Goal: Task Accomplishment & Management: Manage account settings

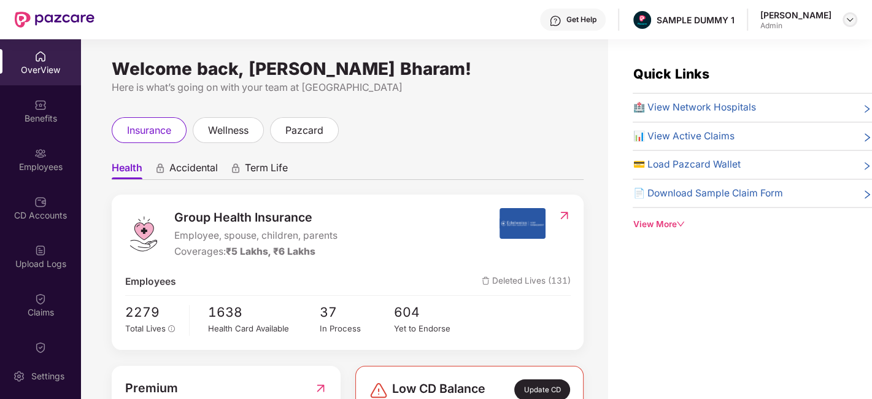
click at [851, 23] on img at bounding box center [850, 20] width 10 height 10
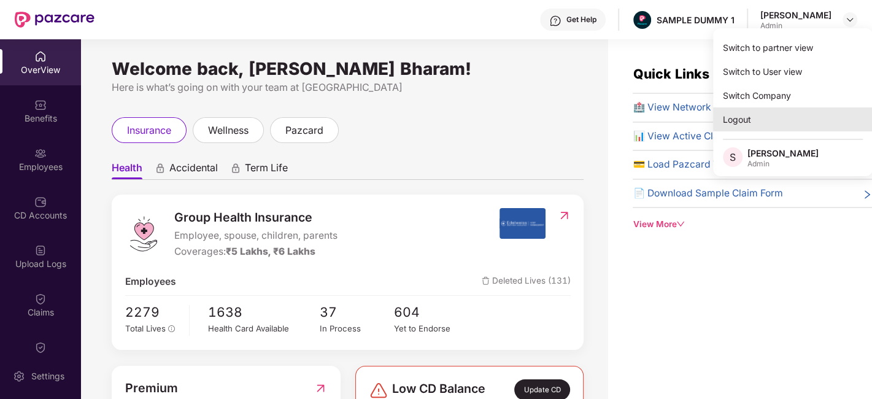
click at [782, 117] on div "Logout" at bounding box center [793, 119] width 160 height 24
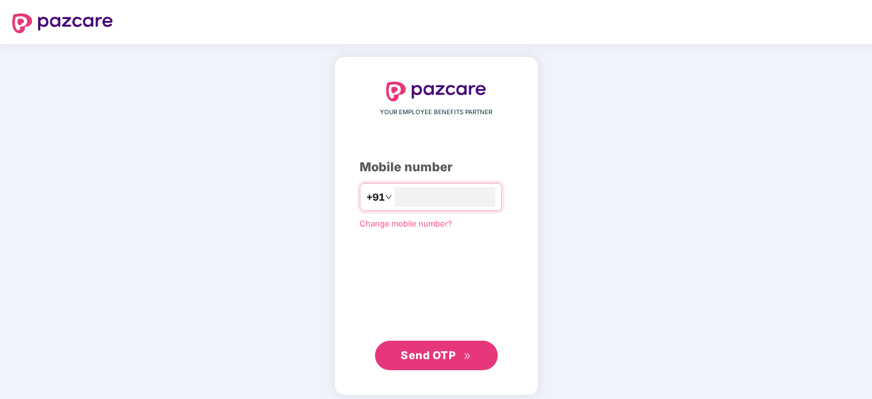
click at [461, 182] on div "YOUR EMPLOYEE BENEFITS PARTNER Mobile number +91 Change mobile number? Send OTP" at bounding box center [436, 226] width 153 height 288
click at [452, 200] on input "number" at bounding box center [444, 197] width 101 height 20
type input "**********"
click at [442, 347] on span "Send OTP" at bounding box center [436, 355] width 71 height 17
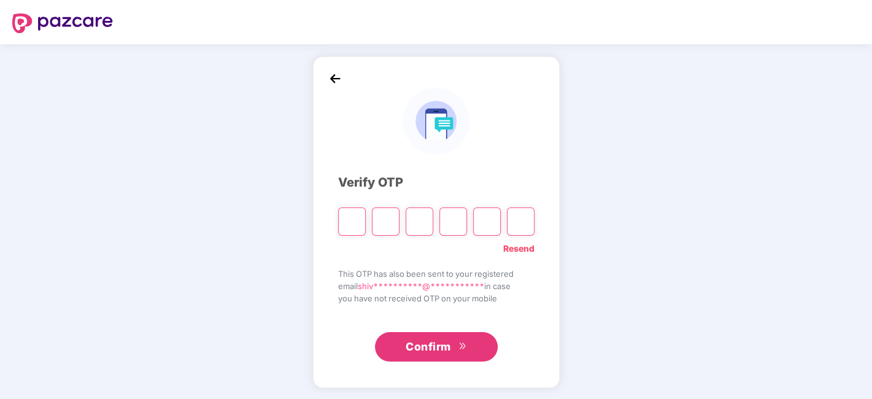
type input "*"
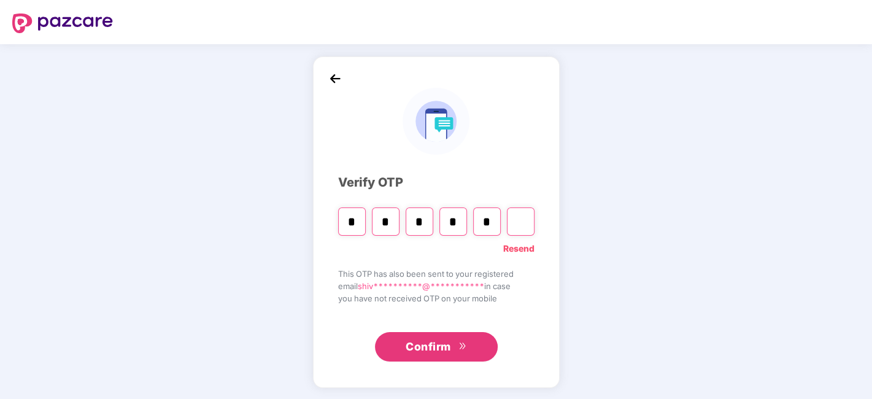
type input "*"
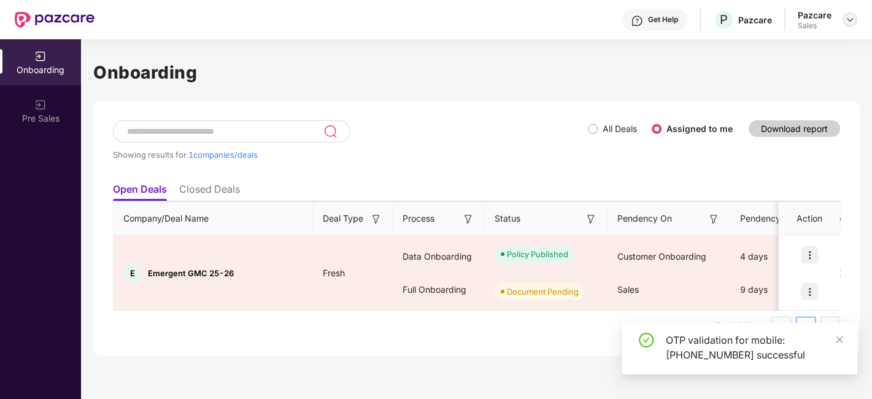
click at [848, 23] on img at bounding box center [850, 20] width 10 height 10
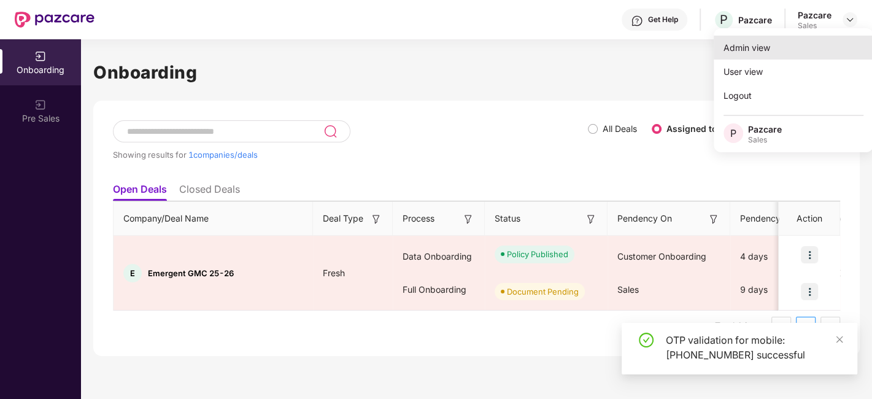
click at [774, 50] on div "Admin view" at bounding box center [793, 48] width 160 height 24
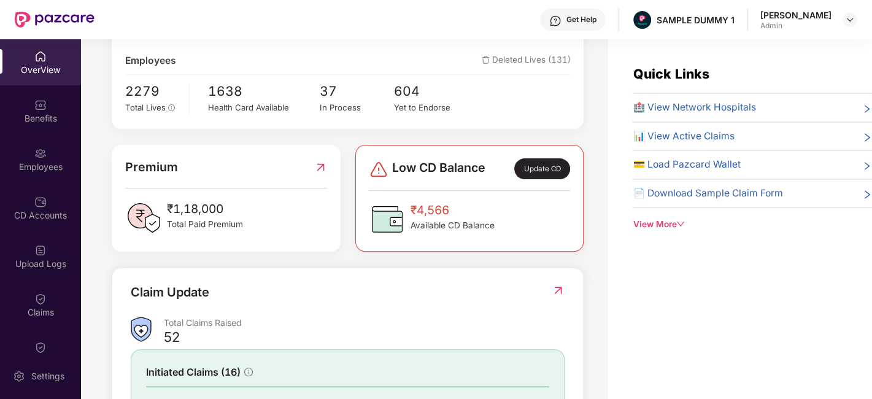
scroll to position [221, 0]
click at [534, 159] on div "Update CD" at bounding box center [541, 168] width 55 height 21
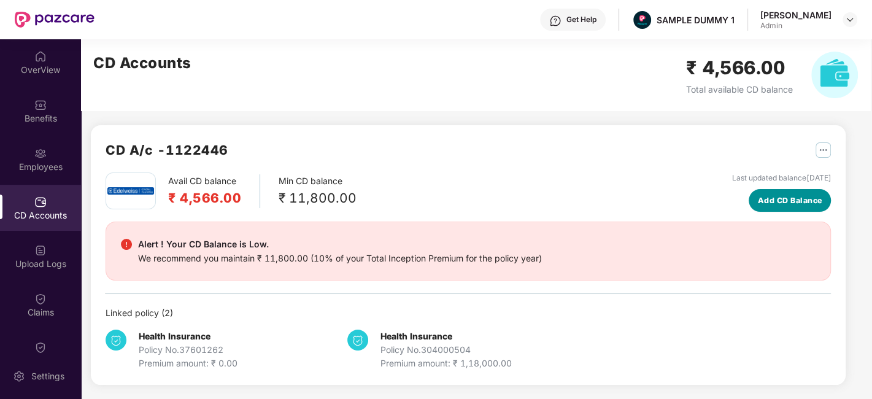
click at [793, 200] on span "Add CD Balance" at bounding box center [790, 200] width 64 height 12
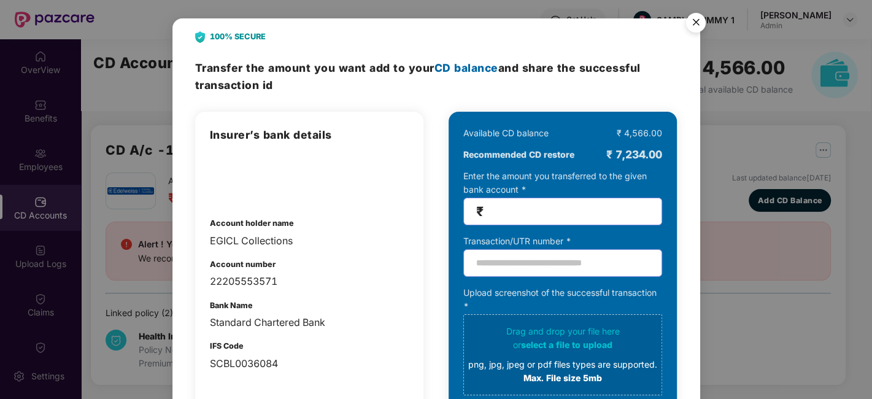
click at [694, 13] on img "Close" at bounding box center [696, 24] width 34 height 34
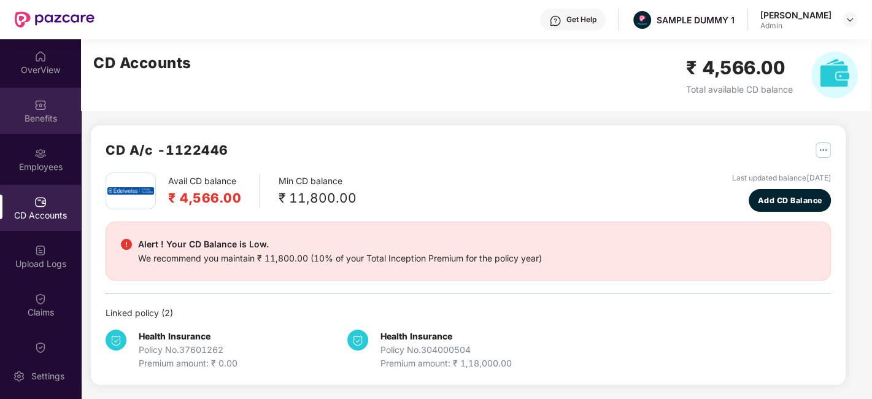
click at [55, 120] on div "Benefits" at bounding box center [40, 118] width 81 height 12
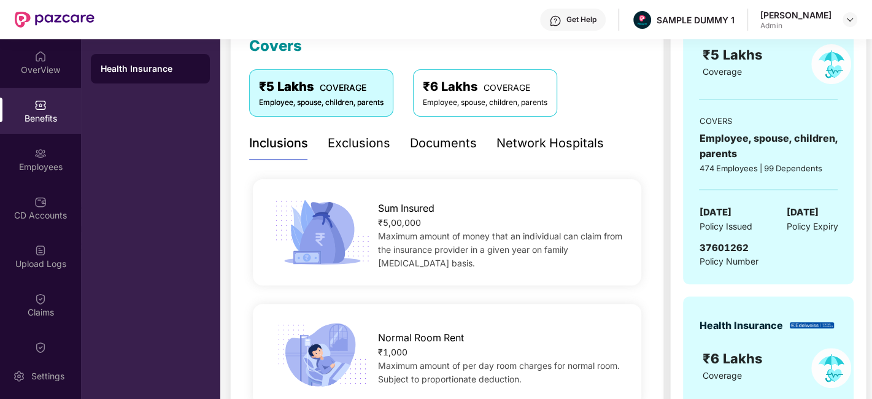
scroll to position [184, 0]
click at [359, 142] on div "Exclusions" at bounding box center [359, 142] width 63 height 19
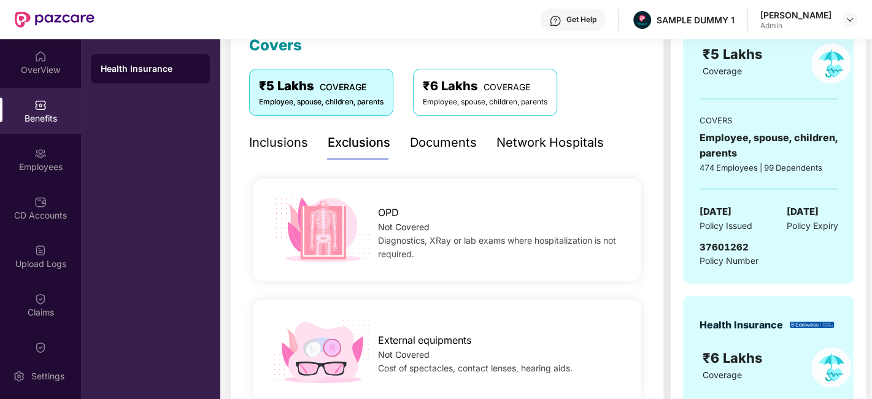
click at [446, 145] on div "Documents" at bounding box center [443, 142] width 67 height 19
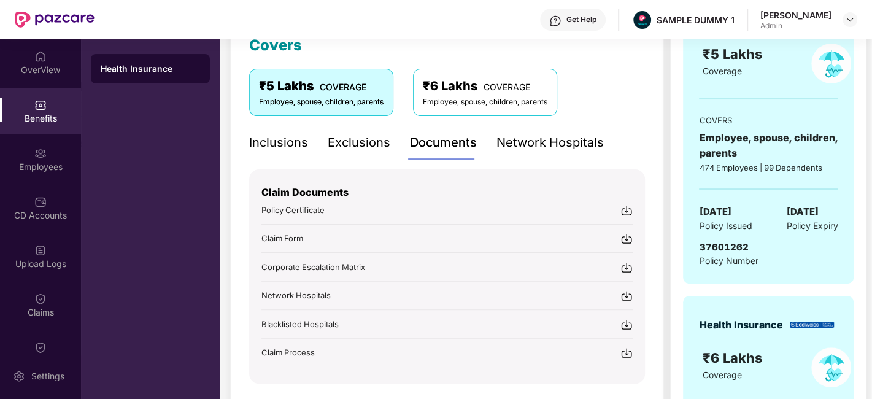
click at [534, 134] on div "Network Hospitals" at bounding box center [549, 142] width 107 height 19
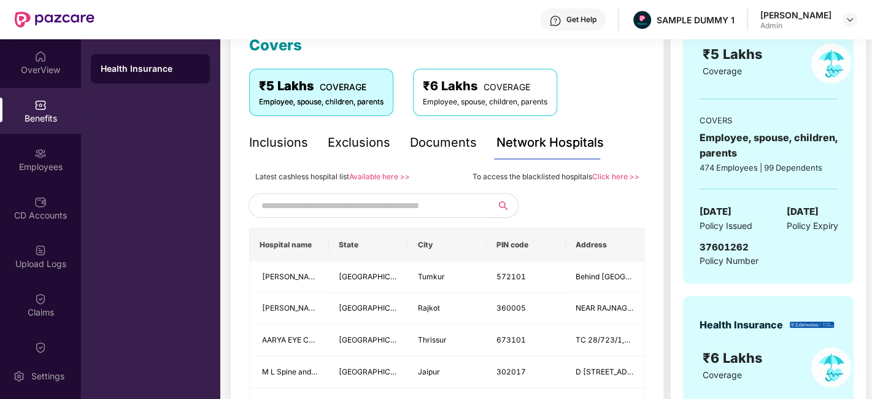
click at [333, 204] on input "text" at bounding box center [366, 205] width 210 height 18
type input "*"
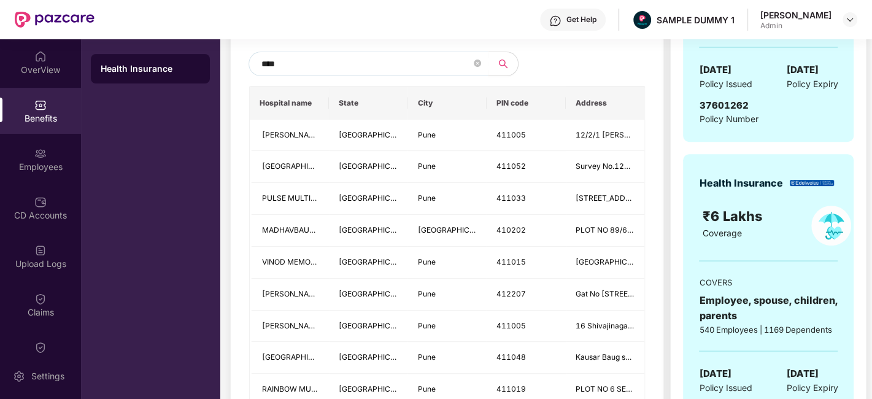
scroll to position [256, 0]
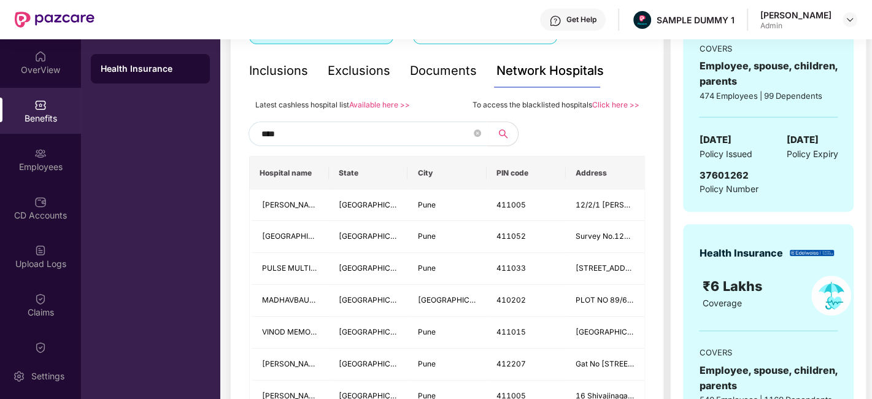
click at [266, 134] on input "****" at bounding box center [366, 134] width 210 height 18
type input "******"
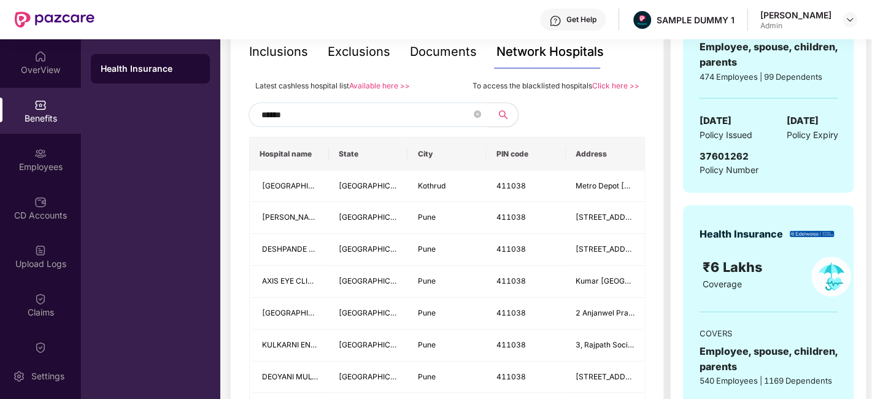
scroll to position [270, 0]
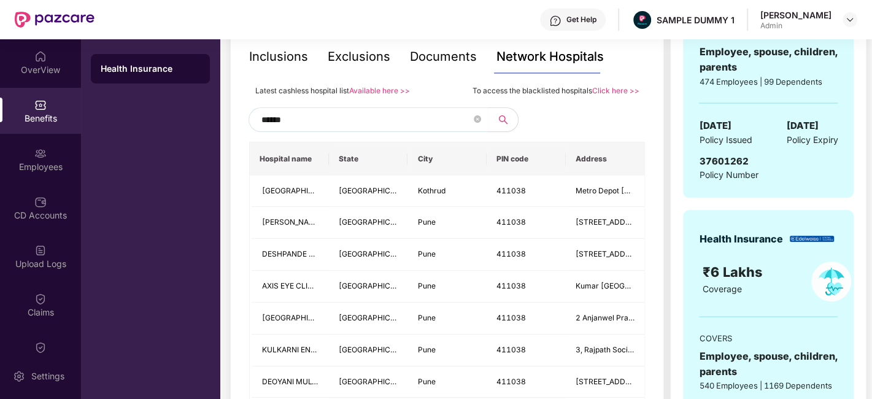
click at [291, 117] on input "******" at bounding box center [366, 119] width 210 height 18
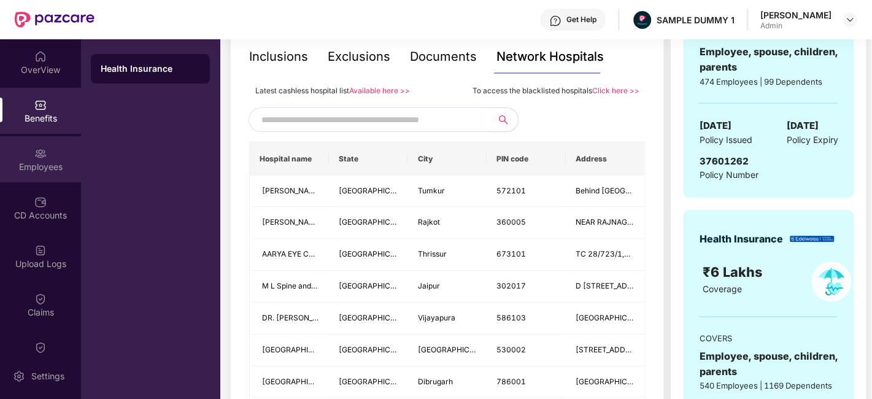
click at [44, 155] on img at bounding box center [40, 153] width 12 height 12
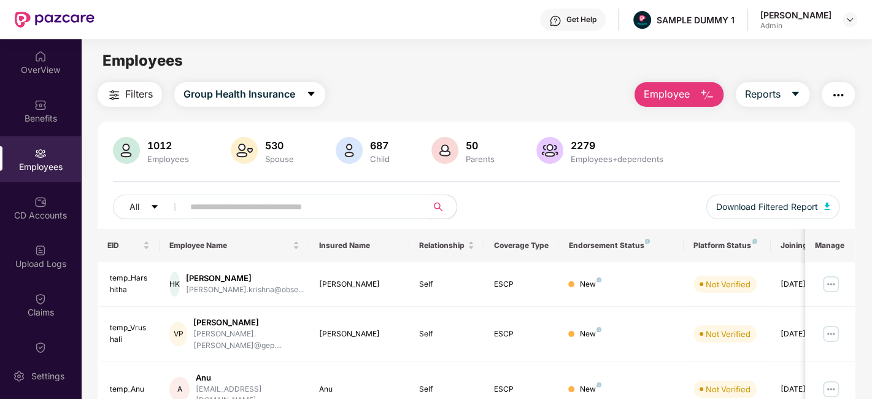
click at [680, 90] on span "Employee" at bounding box center [667, 94] width 46 height 15
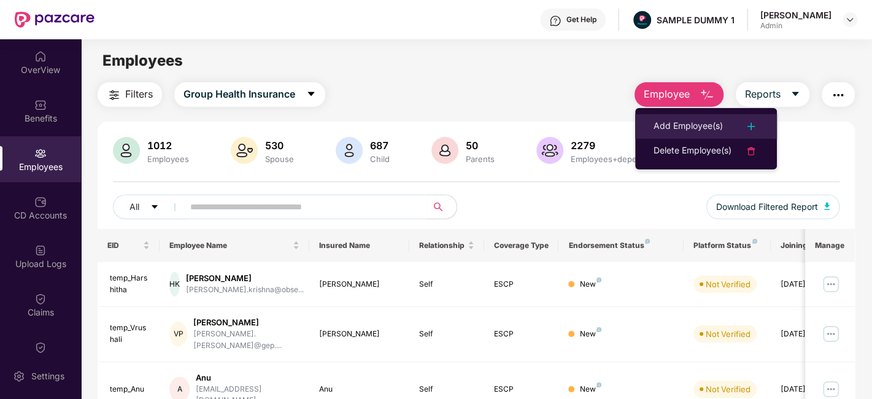
click at [682, 121] on div "Add Employee(s)" at bounding box center [687, 126] width 69 height 15
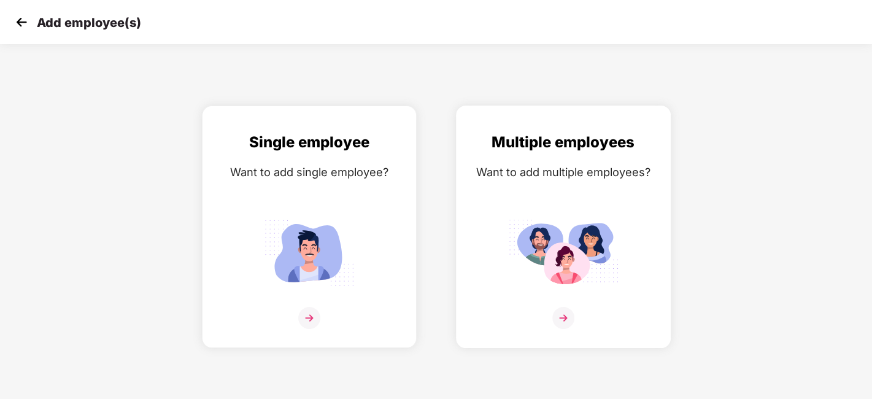
click at [563, 311] on img at bounding box center [563, 318] width 22 height 22
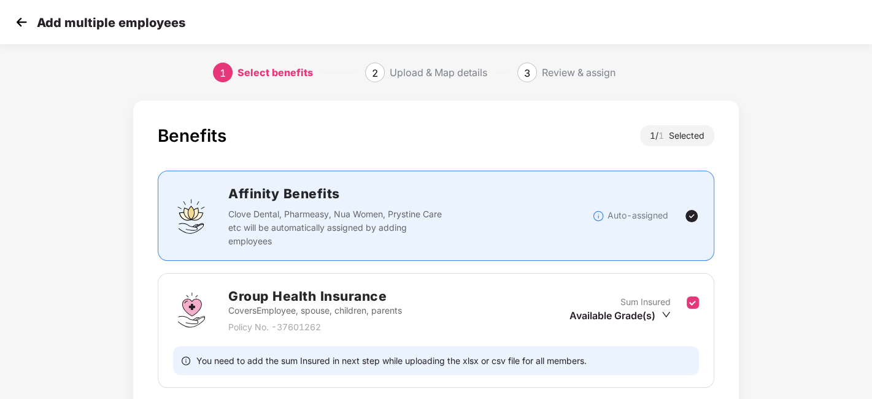
scroll to position [94, 0]
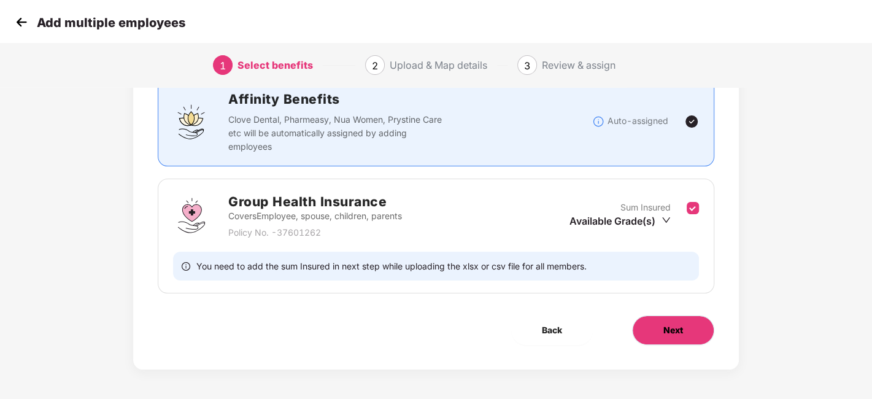
click at [662, 327] on button "Next" at bounding box center [673, 329] width 82 height 29
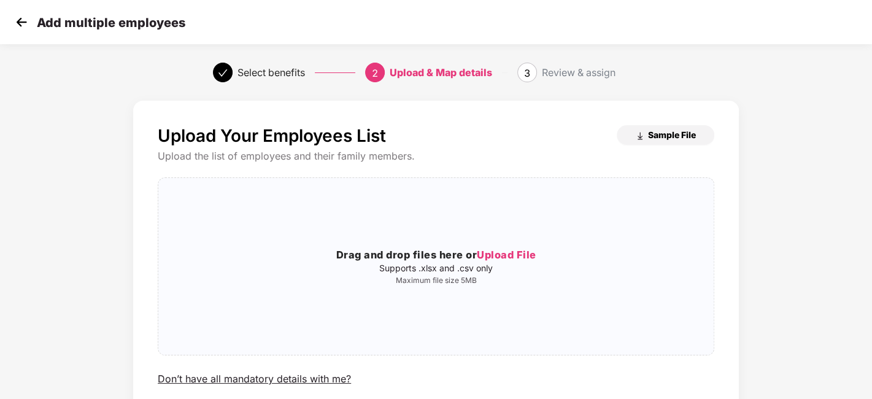
click at [664, 131] on span "Sample File" at bounding box center [672, 135] width 48 height 12
click at [25, 29] on img at bounding box center [21, 22] width 18 height 18
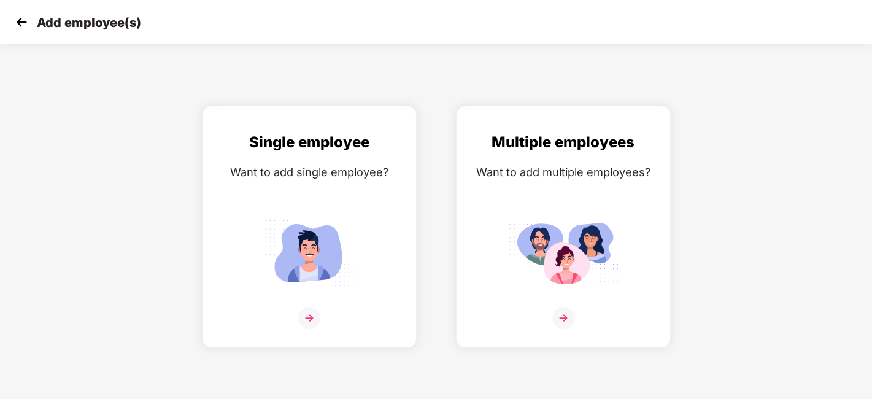
click at [25, 29] on img at bounding box center [21, 22] width 18 height 18
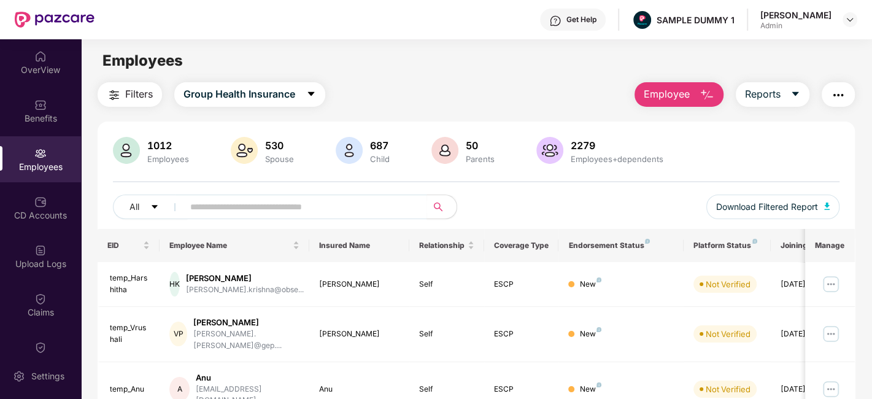
click at [701, 97] on img "button" at bounding box center [706, 95] width 15 height 15
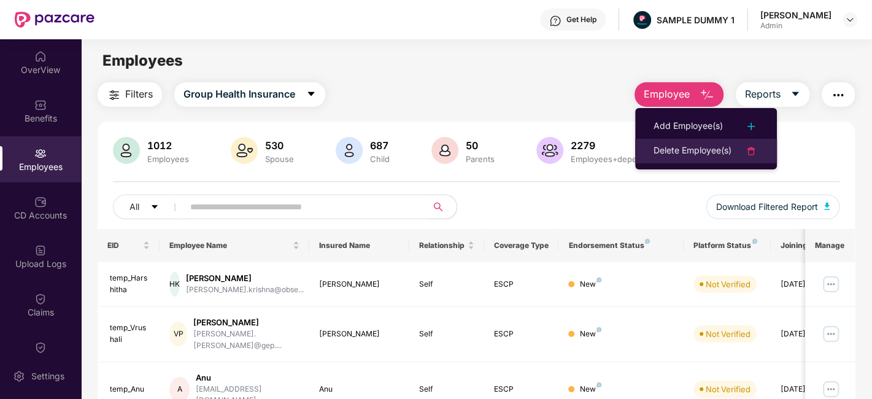
click at [695, 148] on div "Delete Employee(s)" at bounding box center [692, 151] width 78 height 15
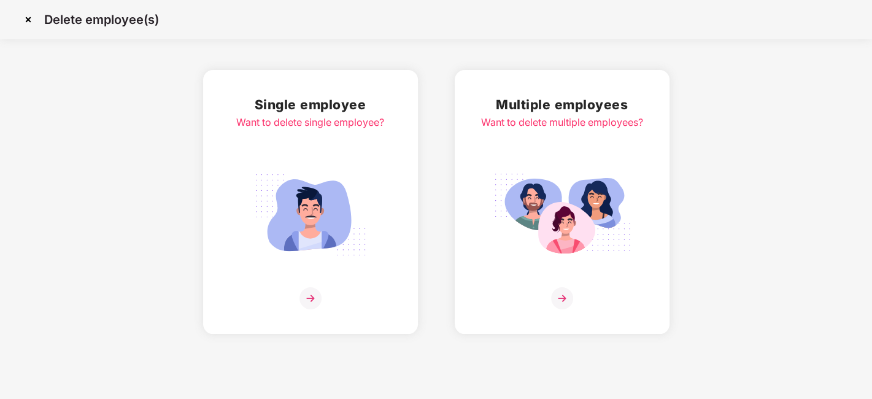
click at [313, 293] on img at bounding box center [310, 298] width 22 height 22
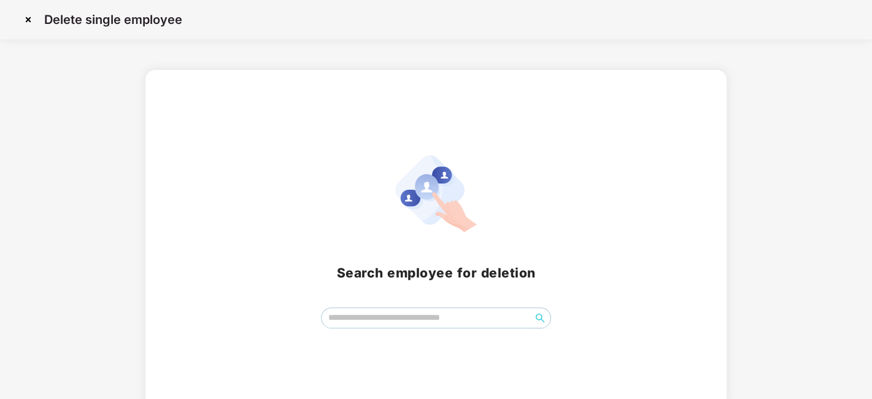
scroll to position [14, 0]
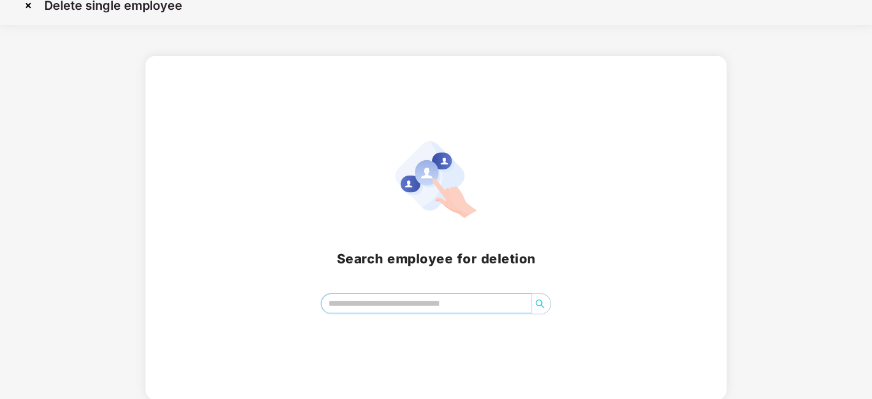
click at [367, 299] on input "search" at bounding box center [425, 303] width 209 height 18
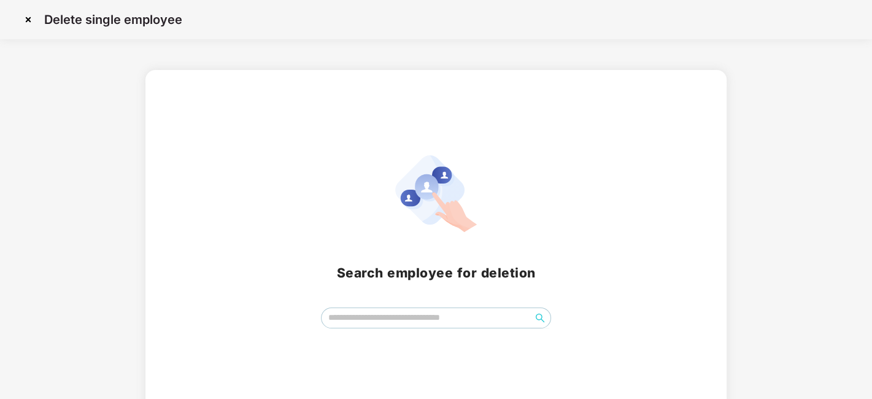
click at [28, 19] on img at bounding box center [28, 20] width 20 height 20
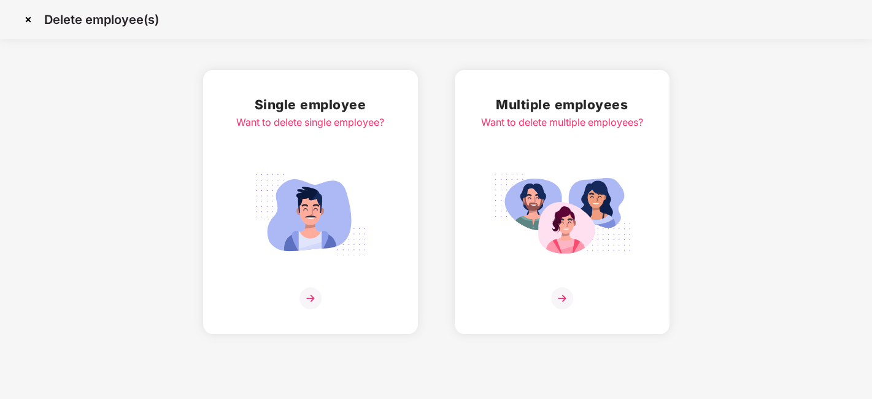
click at [28, 19] on img at bounding box center [28, 20] width 20 height 20
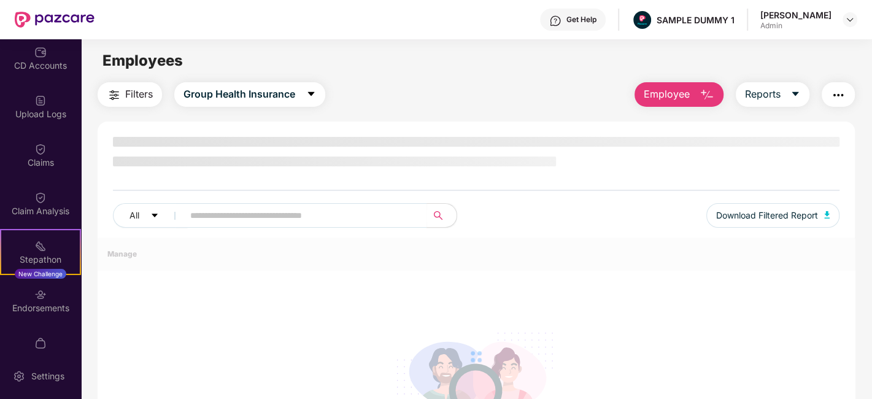
scroll to position [158, 0]
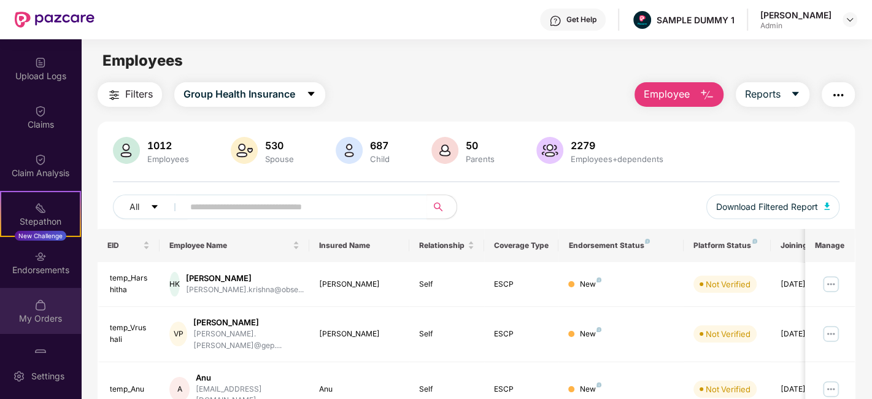
scroll to position [219, 0]
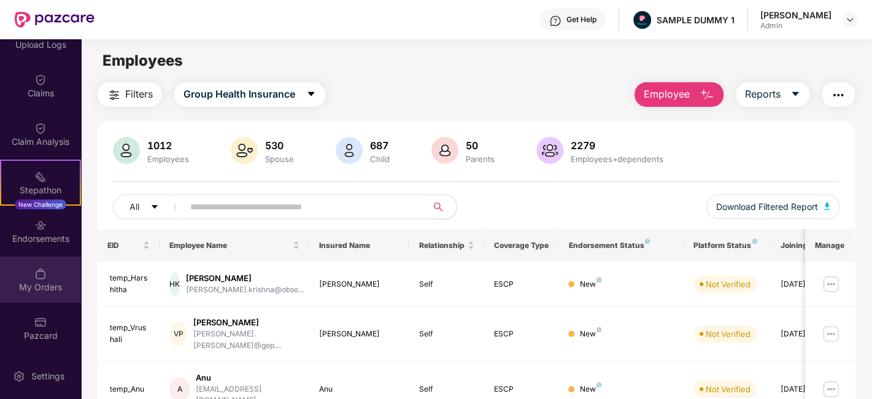
click at [47, 282] on div "My Orders" at bounding box center [40, 287] width 81 height 12
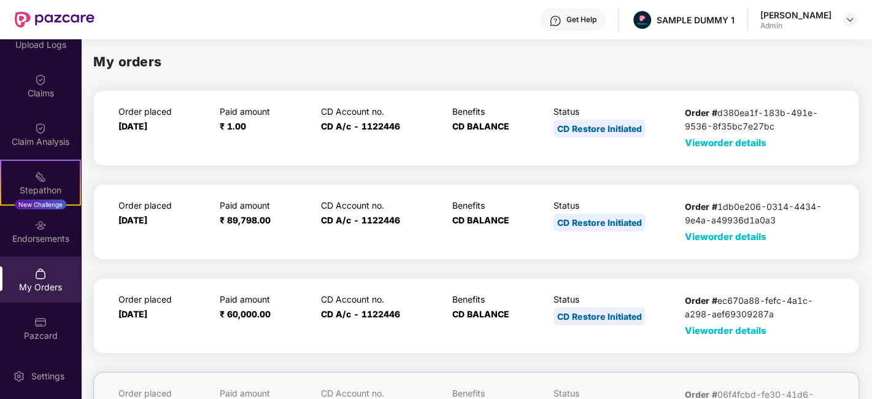
click at [712, 149] on div "Order # d380ea1f-183b-491e-9536-8f35bc7e27bc View order details" at bounding box center [759, 128] width 149 height 44
click at [711, 143] on span "View order details" at bounding box center [726, 143] width 82 height 12
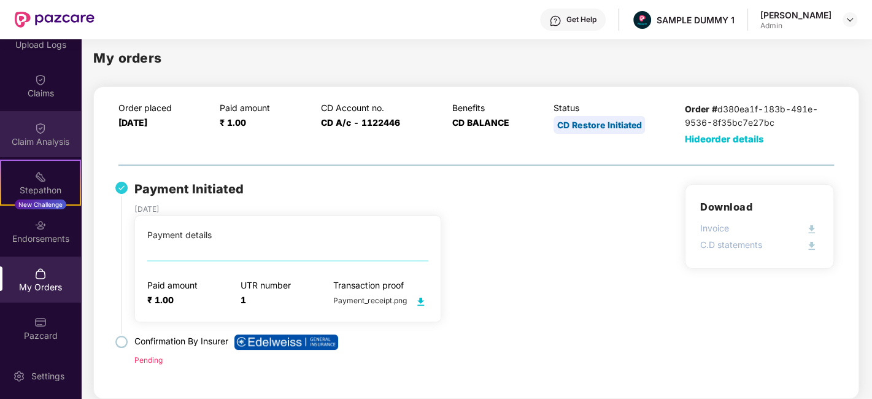
scroll to position [120, 0]
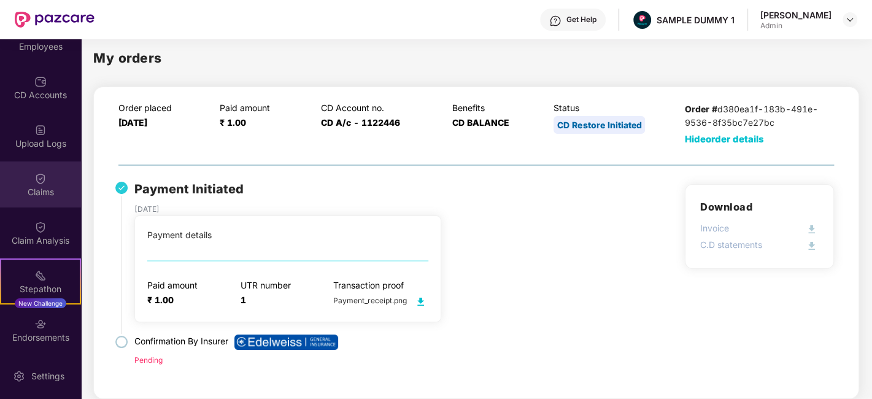
click at [15, 179] on div "Claims" at bounding box center [40, 184] width 81 height 46
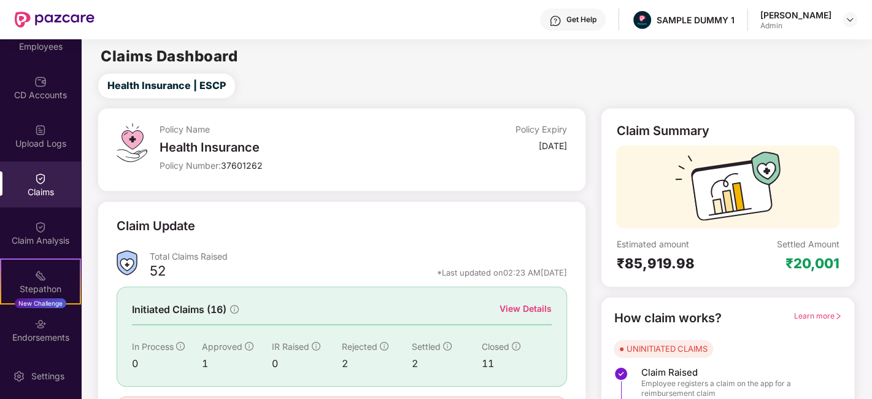
scroll to position [80, 0]
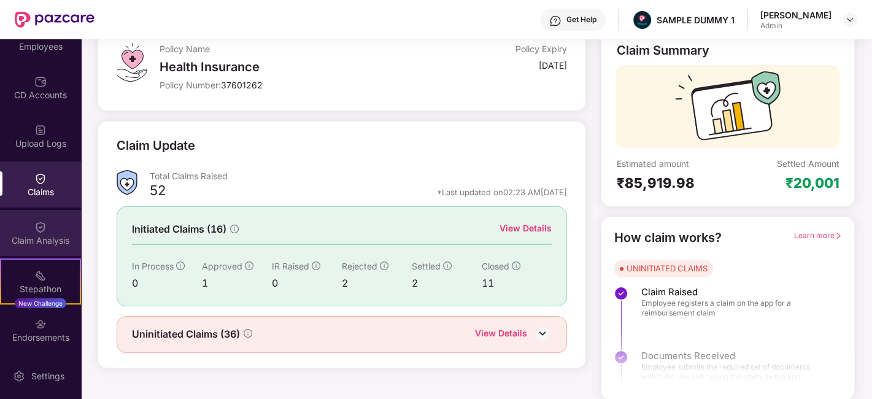
click at [44, 223] on img at bounding box center [40, 227] width 12 height 12
